Goal: Find contact information: Find contact information

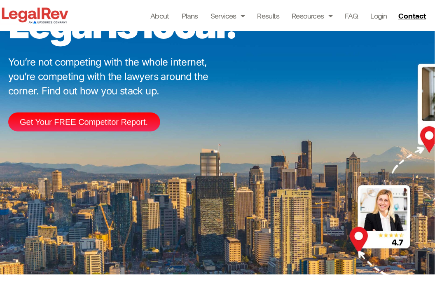
scroll to position [3517, 0]
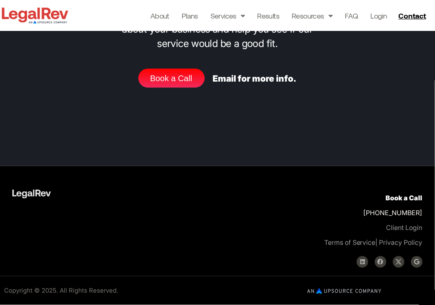
click at [258, 166] on div "15 min call. All information, no sales. We just want to know about your busines…" at bounding box center [217, 13] width 426 height 305
click at [238, 84] on link "Email for more info." at bounding box center [255, 78] width 84 height 10
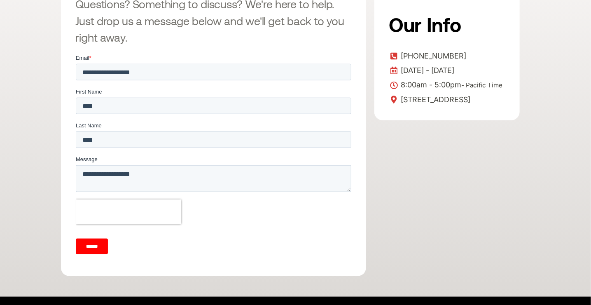
scroll to position [226, 0]
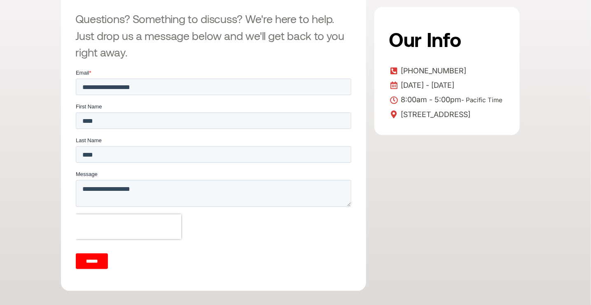
click at [100, 258] on input "******" at bounding box center [91, 261] width 32 height 16
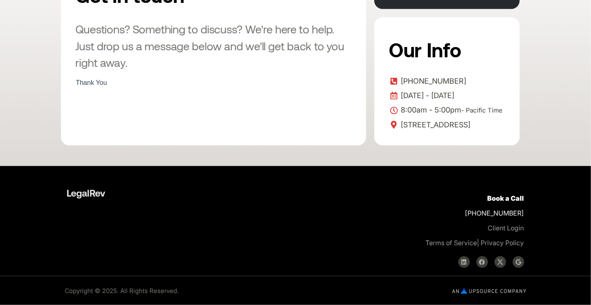
scroll to position [62, 0]
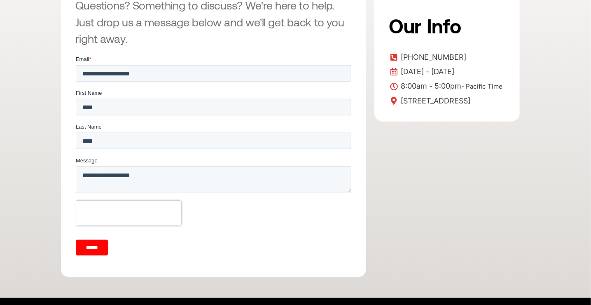
scroll to position [226, 0]
